Goal: Communication & Community: Ask a question

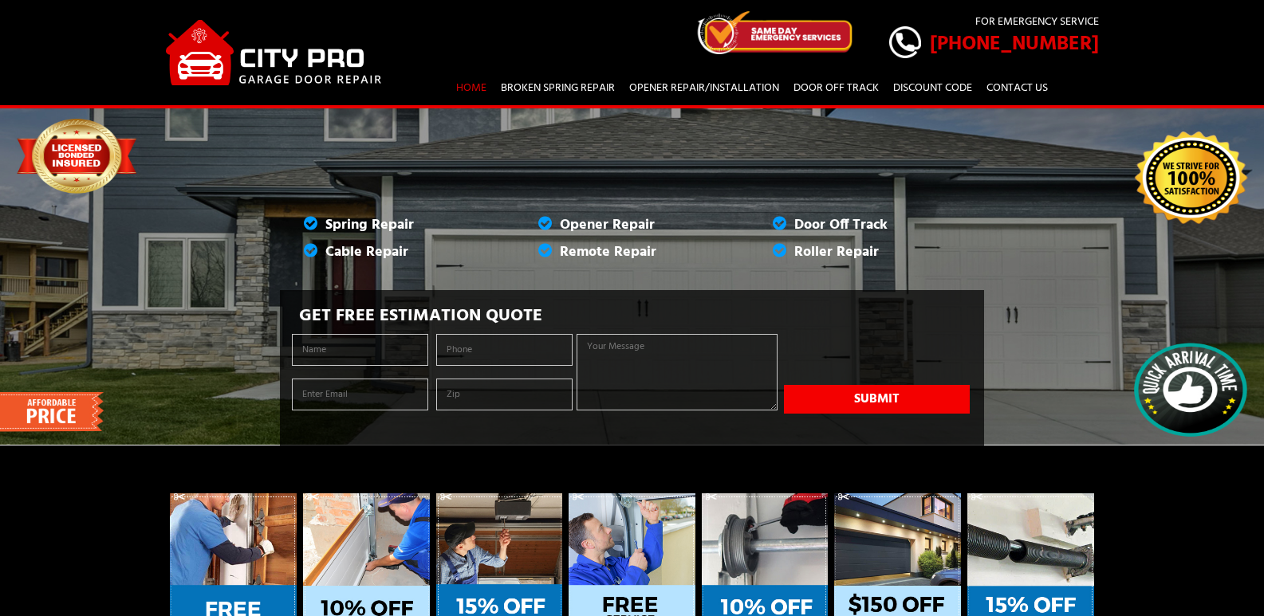
click at [981, 74] on link "Contact Us" at bounding box center [1017, 88] width 73 height 28
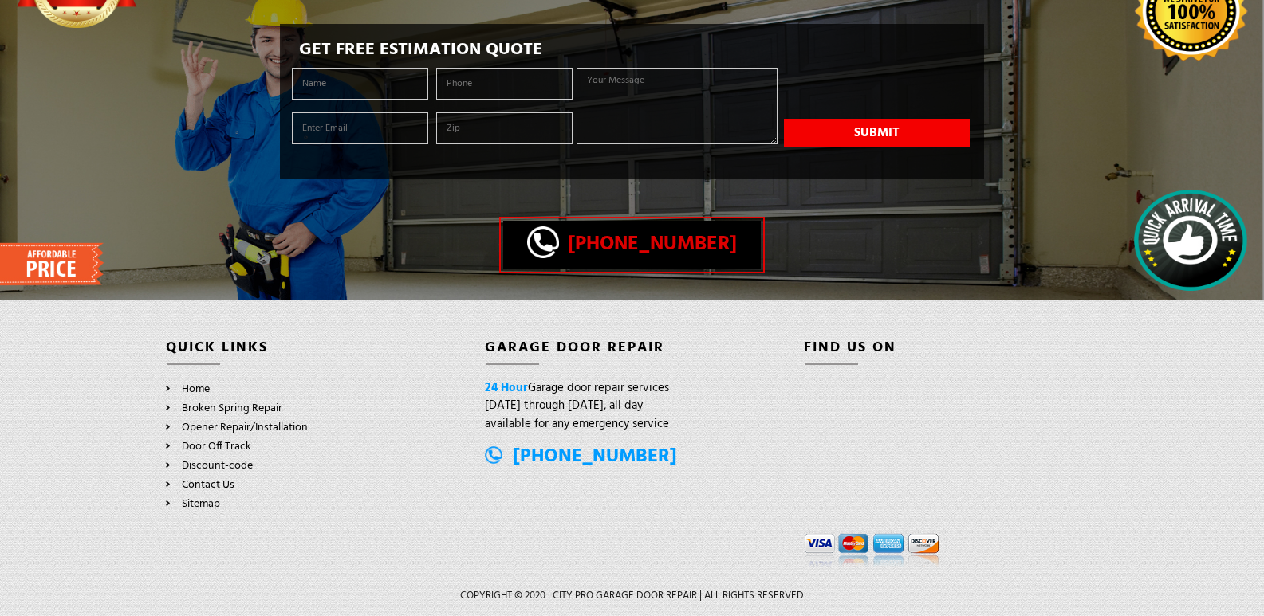
scroll to position [214, 0]
click at [320, 68] on input "text" at bounding box center [360, 84] width 136 height 32
type input "Scott Finkelstein"
type input "scottf@thenextdoorpaints.com"
type input "77401"
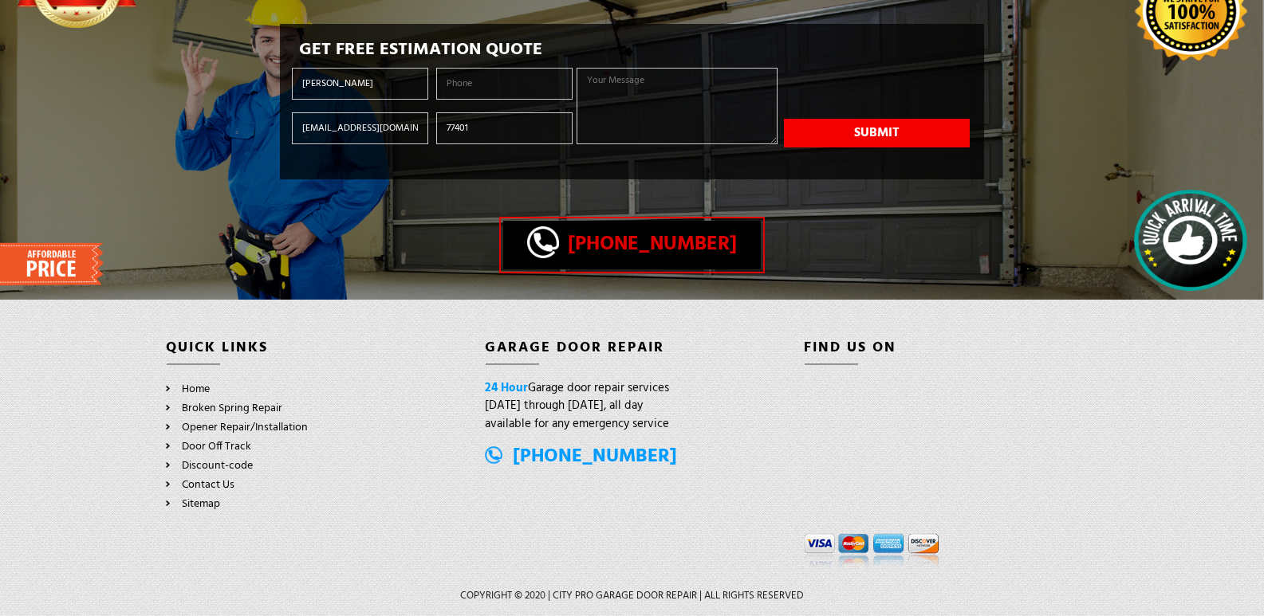
click at [652, 77] on textarea at bounding box center [677, 106] width 200 height 77
paste textarea "I work with a local interior and exterior painting company and would love to pr…"
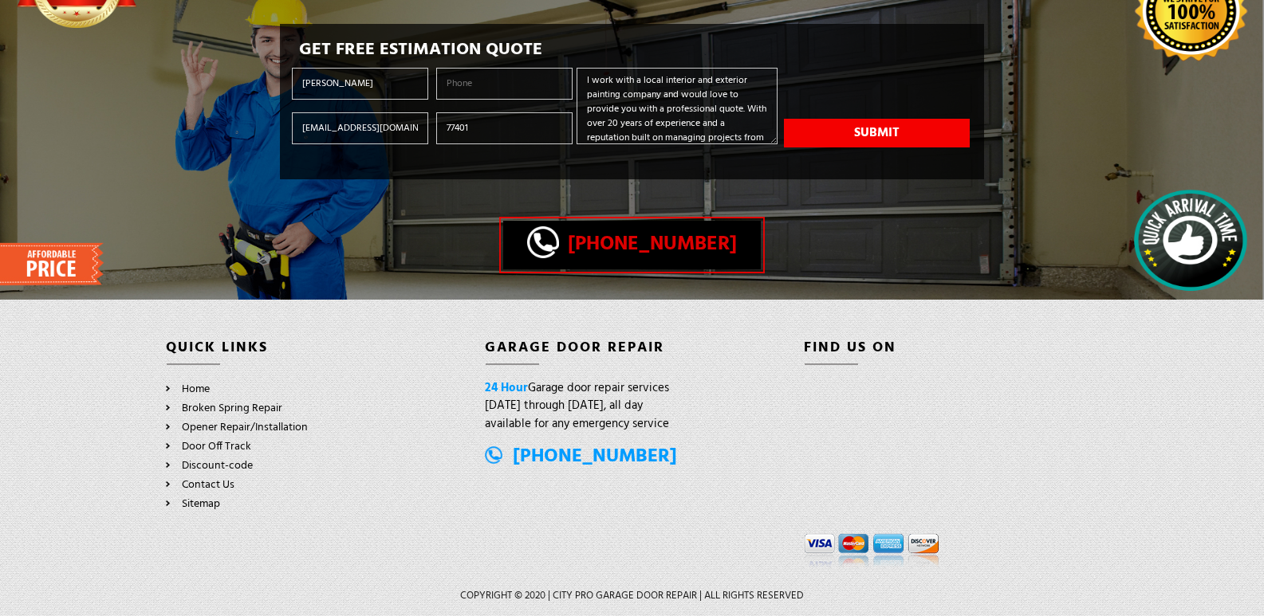
scroll to position [397, 0]
type textarea "I work with a local interior and exterior painting company and would love to pr…"
click at [447, 68] on input "tel" at bounding box center [504, 84] width 136 height 32
type input "(281) 502-2998"
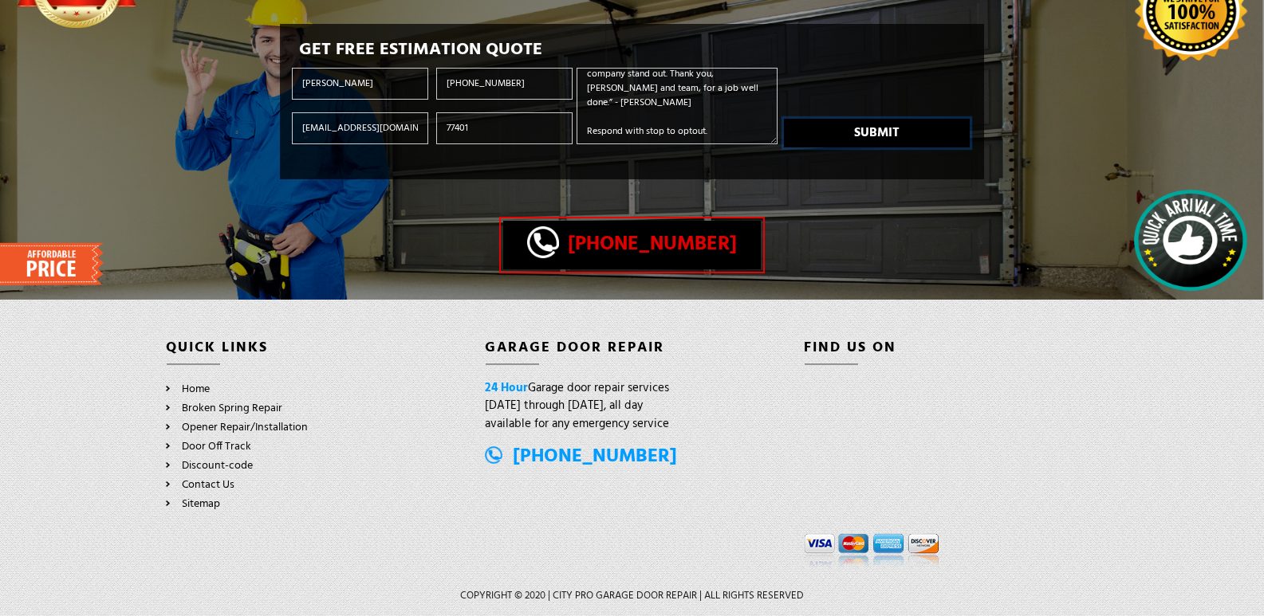
click at [908, 119] on button "Submit" at bounding box center [877, 133] width 186 height 29
